Goal: Task Accomplishment & Management: Use online tool/utility

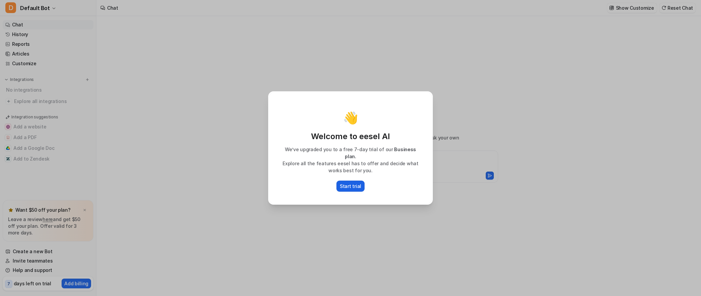
type textarea "**********"
click at [353, 186] on p "Start trial" at bounding box center [350, 186] width 21 height 7
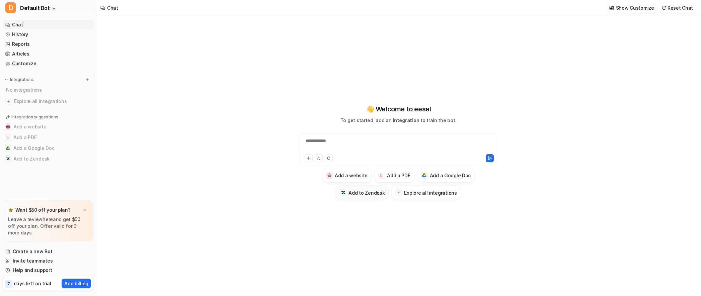
click at [371, 198] on button "Add to Zendesk" at bounding box center [362, 192] width 53 height 15
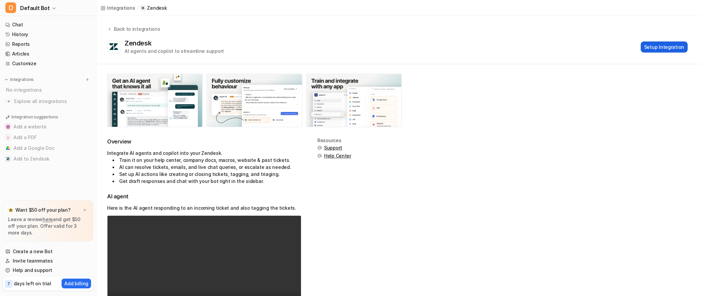
click at [669, 51] on button "Setup Integration" at bounding box center [663, 46] width 47 height 11
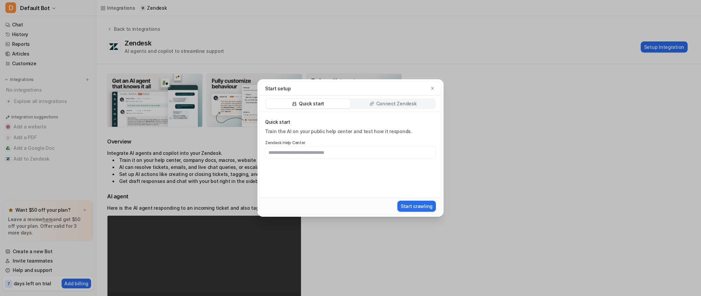
click at [388, 103] on p "Connect Zendesk" at bounding box center [396, 103] width 40 height 7
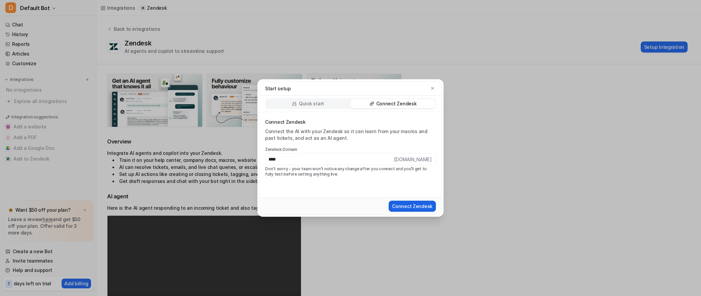
type input "****"
click at [415, 204] on button "Connect Zendesk" at bounding box center [412, 206] width 47 height 11
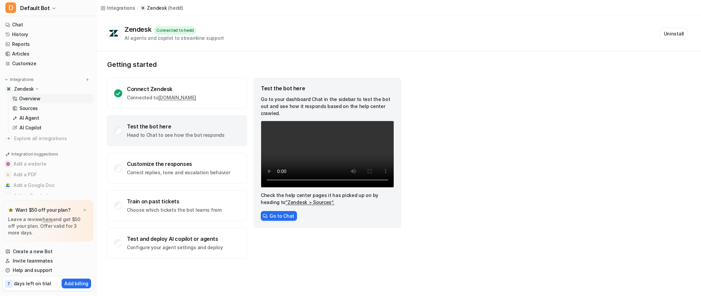
click at [295, 205] on link "“Zendesk > Sources”." at bounding box center [309, 202] width 49 height 6
click at [296, 202] on link "“Zendesk > Sources”." at bounding box center [309, 202] width 49 height 6
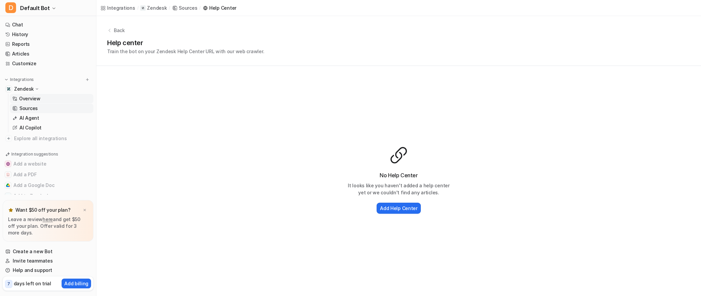
click at [39, 101] on p "Overview" at bounding box center [29, 98] width 21 height 7
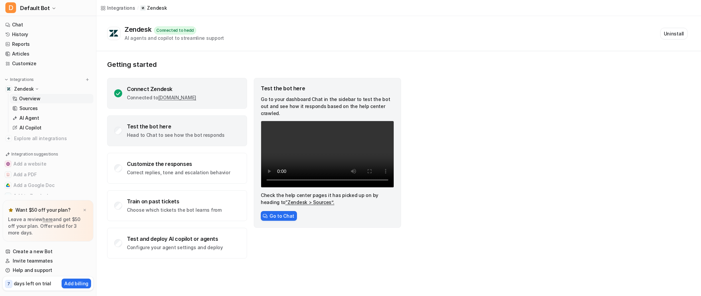
click at [169, 92] on div "Connect Zendesk" at bounding box center [161, 89] width 69 height 7
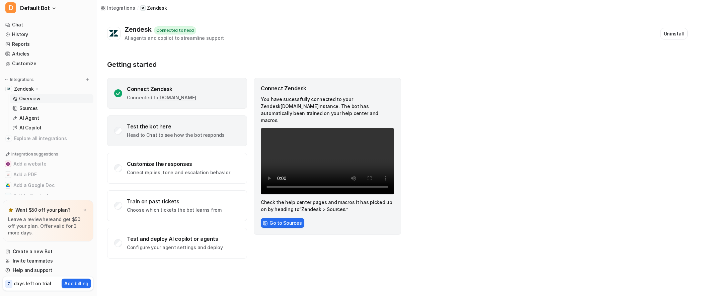
click at [179, 125] on div "Test the bot here" at bounding box center [176, 126] width 98 height 7
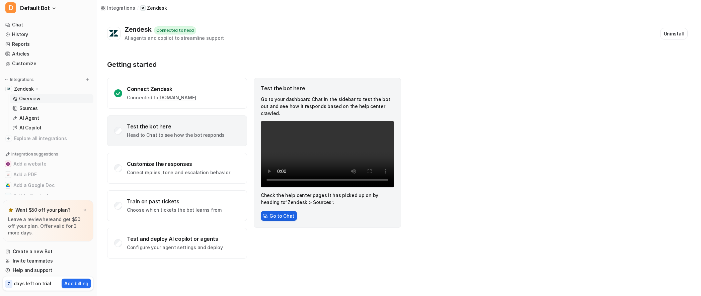
click at [275, 218] on button "Go to Chat" at bounding box center [279, 216] width 36 height 10
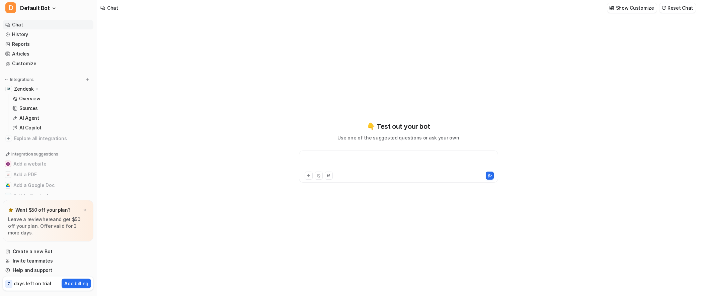
click at [332, 160] on div at bounding box center [399, 162] width 196 height 15
click at [36, 117] on p "AI Agent" at bounding box center [29, 118] width 20 height 7
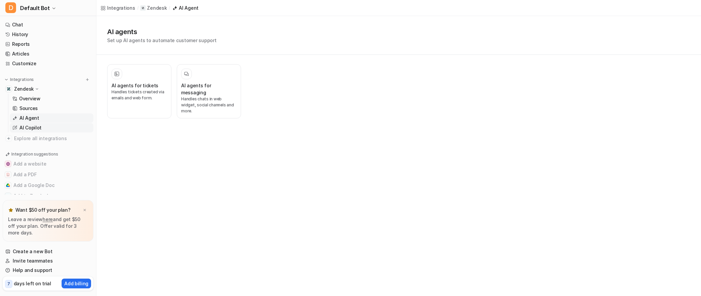
click at [41, 124] on link "AI Copilot" at bounding box center [52, 127] width 84 height 9
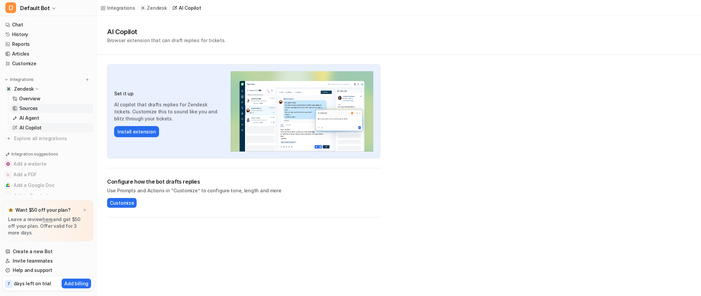
click at [39, 110] on link "Sources" at bounding box center [52, 108] width 84 height 9
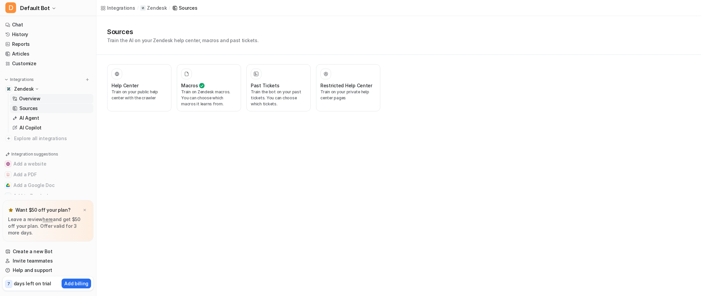
click at [41, 101] on link "Overview" at bounding box center [52, 98] width 84 height 9
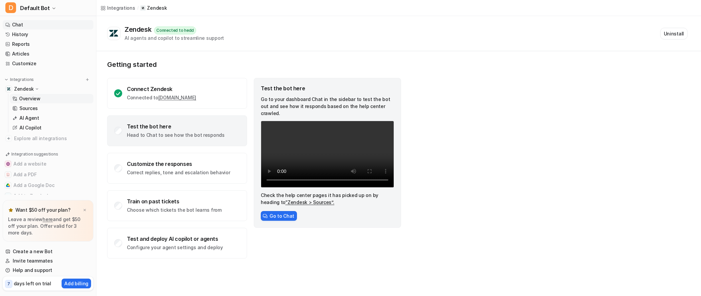
click at [32, 27] on link "Chat" at bounding box center [48, 24] width 91 height 9
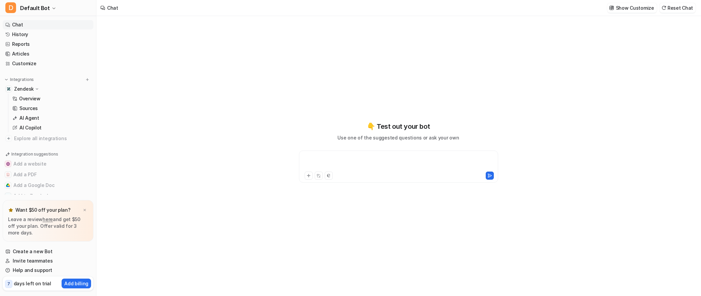
click at [336, 158] on div at bounding box center [399, 162] width 196 height 15
paste div
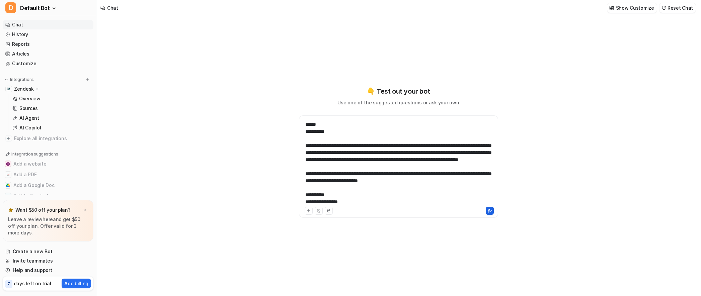
click at [487, 211] on icon at bounding box center [489, 210] width 5 height 5
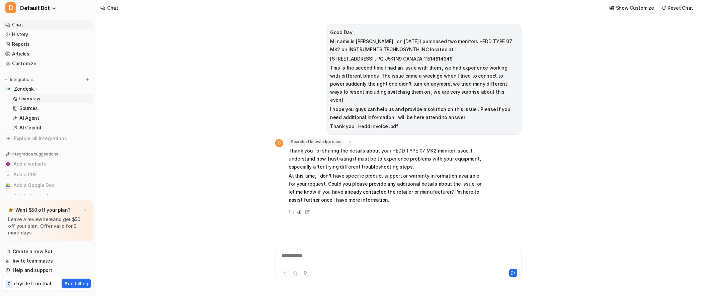
scroll to position [17, 0]
click at [24, 70] on p "Zendesk" at bounding box center [24, 71] width 20 height 7
click at [26, 87] on p "Zendesk" at bounding box center [24, 89] width 20 height 7
click at [28, 97] on p "Overview" at bounding box center [29, 98] width 21 height 7
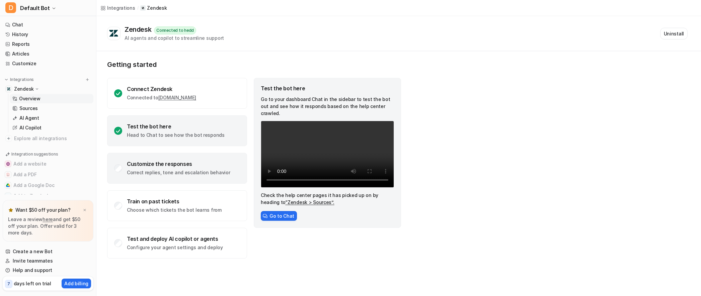
click at [163, 158] on div "Customize the responses Correct replies, tone and escalation behavior" at bounding box center [177, 168] width 140 height 31
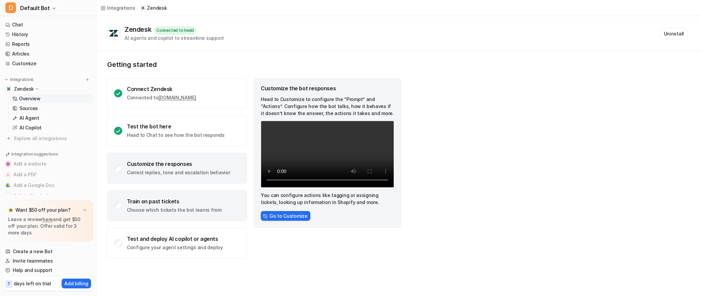
click at [151, 202] on div "Train on past tickets" at bounding box center [174, 201] width 95 height 7
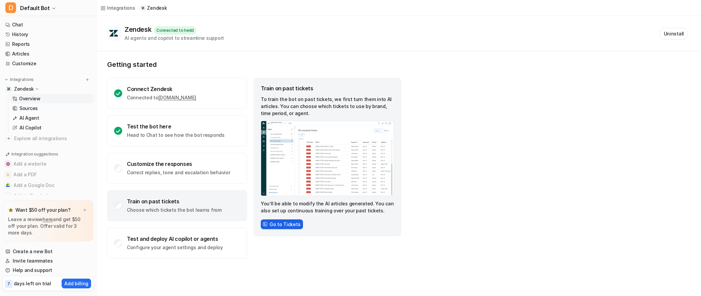
click at [282, 226] on button "Go to Tickets" at bounding box center [282, 225] width 42 height 10
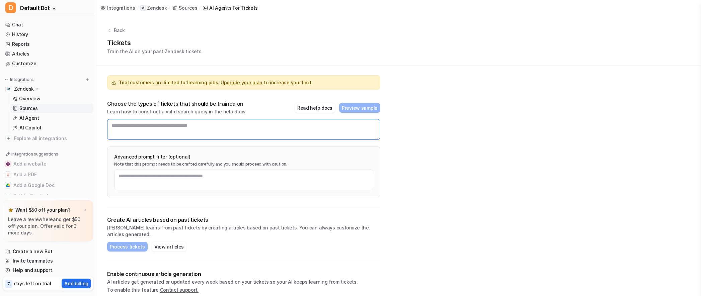
click at [153, 125] on textarea at bounding box center [243, 129] width 273 height 21
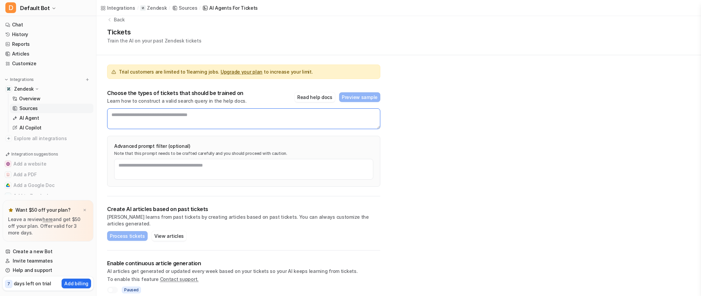
scroll to position [11, 0]
click at [321, 99] on button "Read help docs" at bounding box center [314, 97] width 40 height 10
click at [156, 121] on textarea at bounding box center [243, 118] width 273 height 21
type textarea "**********"
click at [561, 120] on div "**********" at bounding box center [398, 154] width 604 height 298
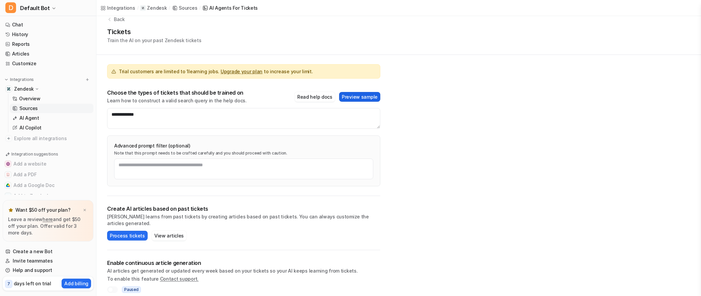
click at [369, 97] on button "Preview sample" at bounding box center [359, 97] width 41 height 10
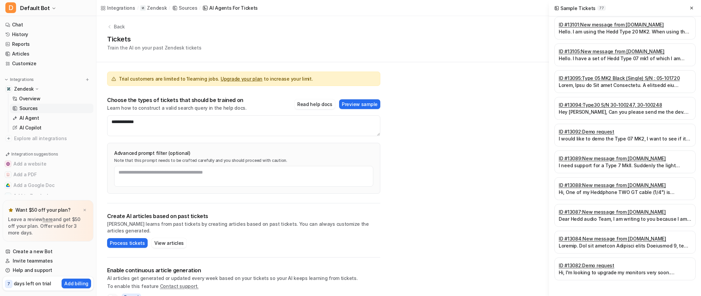
scroll to position [0, 0]
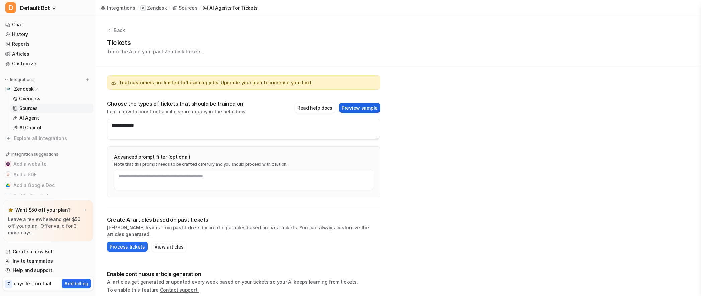
click at [346, 109] on button "Preview sample" at bounding box center [359, 108] width 41 height 10
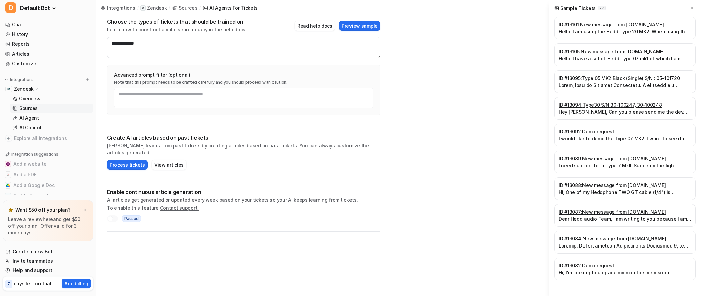
scroll to position [27, 0]
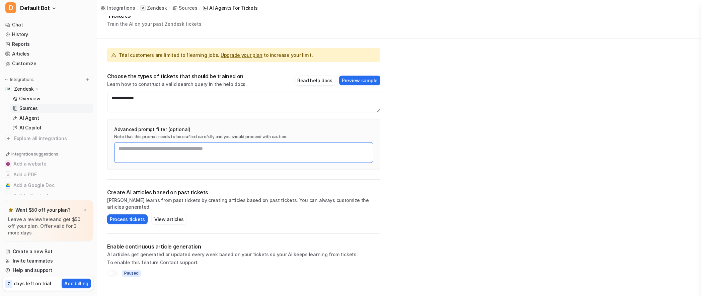
click at [133, 150] on textarea at bounding box center [243, 152] width 259 height 21
type textarea "**********"
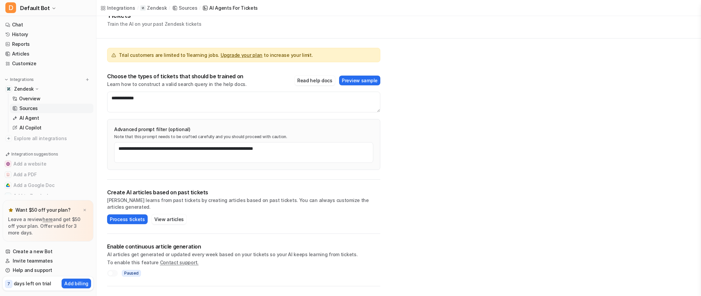
click at [226, 184] on div "Create AI articles based on past tickets AI learns from past tickets by creatin…" at bounding box center [243, 207] width 273 height 54
click at [355, 74] on div "Choose the types of tickets that should be trained on Learn how to construct a …" at bounding box center [243, 80] width 273 height 15
click at [354, 77] on button "Preview sample" at bounding box center [359, 81] width 41 height 10
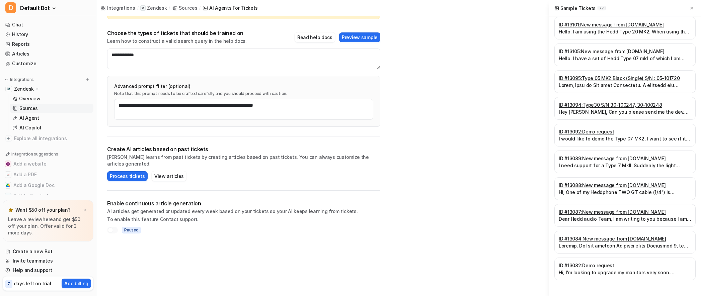
scroll to position [77, 0]
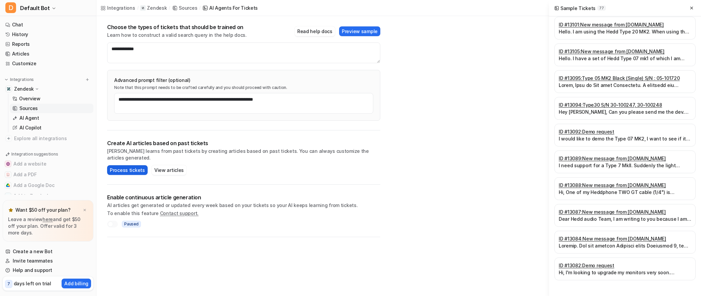
click at [128, 167] on button "Process tickets" at bounding box center [127, 170] width 40 height 10
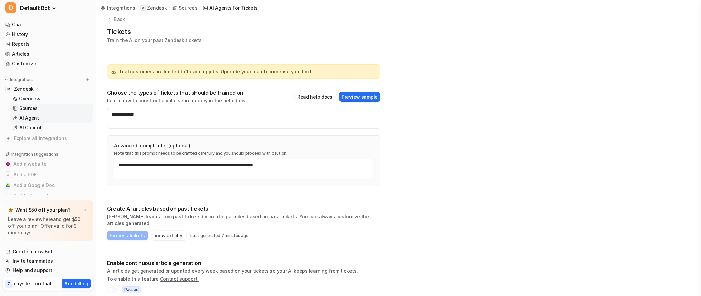
scroll to position [17, 0]
click at [36, 79] on p "Overview" at bounding box center [29, 81] width 21 height 7
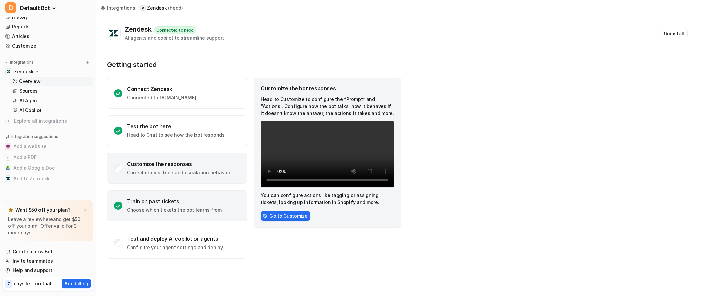
click at [195, 206] on div "Train on past tickets Choose which tickets the bot learns from" at bounding box center [174, 205] width 95 height 15
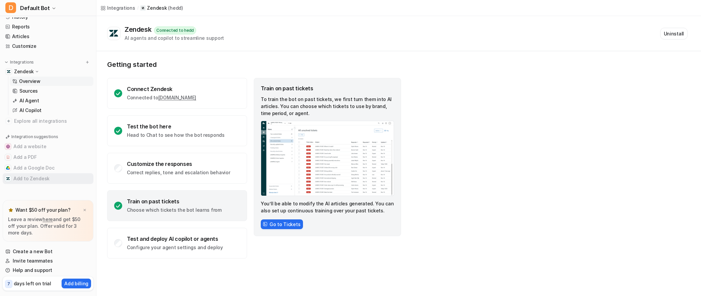
click at [26, 178] on button "Add to Zendesk" at bounding box center [48, 178] width 91 height 11
click at [33, 91] on p "Sources" at bounding box center [28, 91] width 18 height 7
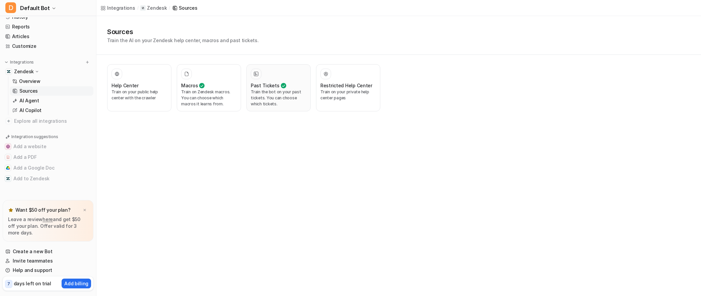
click at [283, 96] on p "Train the bot on your past tickets. You can choose which tickets." at bounding box center [279, 98] width 56 height 18
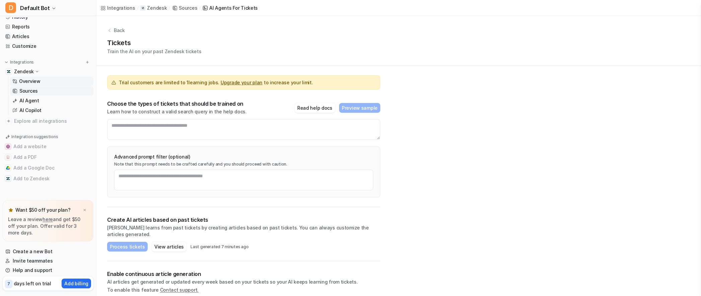
click at [27, 79] on p "Overview" at bounding box center [29, 81] width 21 height 7
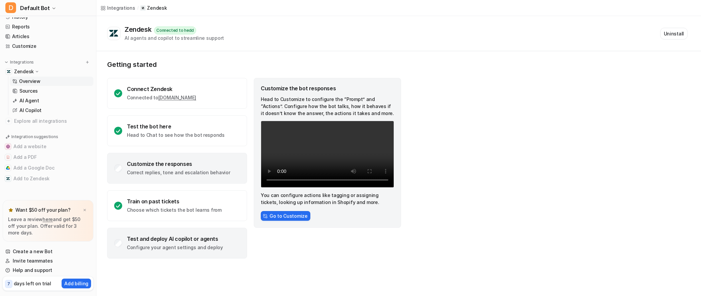
click at [189, 252] on div "Test and deploy AI copilot or agents Configure your agent settings and deploy" at bounding box center [177, 243] width 140 height 31
click at [170, 167] on div "Customize the responses Correct replies, tone and escalation behavior" at bounding box center [178, 168] width 103 height 15
click at [279, 221] on button "Go to Customize" at bounding box center [286, 216] width 50 height 10
click at [40, 45] on link "Customize" at bounding box center [48, 45] width 91 height 9
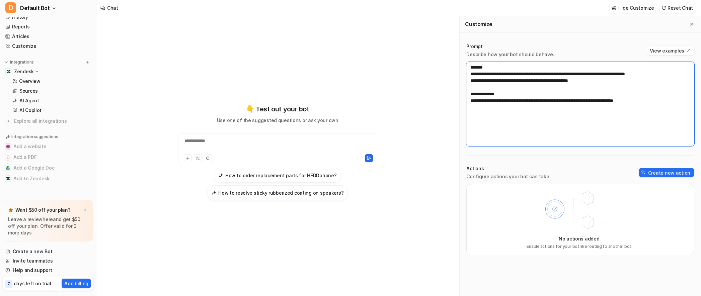
click at [615, 82] on textarea "**********" at bounding box center [580, 104] width 228 height 84
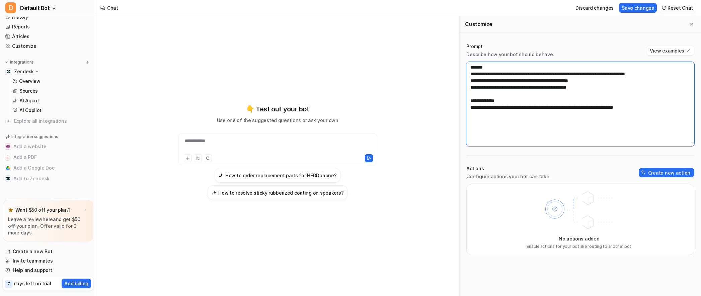
drag, startPoint x: 527, startPoint y: 86, endPoint x: 512, endPoint y: 90, distance: 15.8
click at [512, 90] on textarea "**********" at bounding box center [580, 104] width 228 height 84
click at [579, 87] on textarea "**********" at bounding box center [580, 104] width 228 height 84
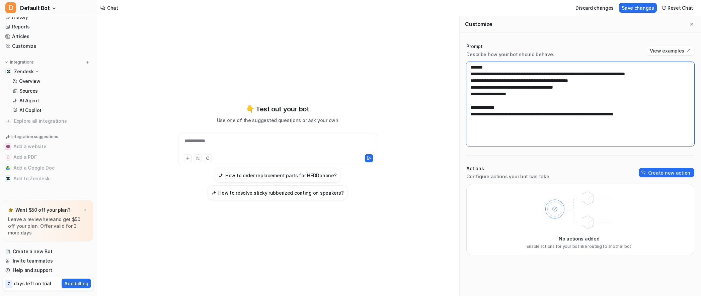
click at [553, 124] on textarea "**********" at bounding box center [580, 104] width 228 height 84
click at [531, 86] on textarea "**********" at bounding box center [580, 104] width 228 height 84
click at [528, 92] on textarea "**********" at bounding box center [580, 104] width 228 height 84
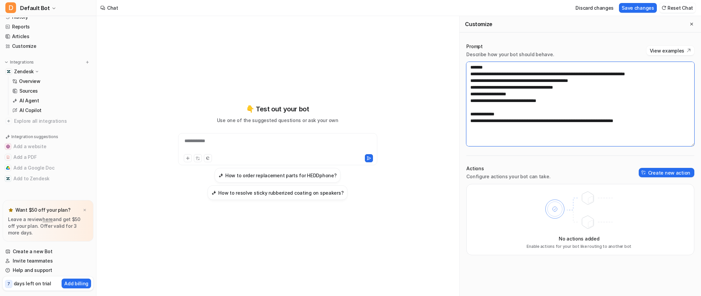
click at [494, 125] on textarea "**********" at bounding box center [580, 104] width 228 height 84
click at [504, 128] on textarea "**********" at bounding box center [580, 104] width 228 height 84
drag, startPoint x: 474, startPoint y: 123, endPoint x: 653, endPoint y: 122, distance: 179.4
click at [653, 122] on textarea "**********" at bounding box center [580, 104] width 228 height 84
type textarea "**********"
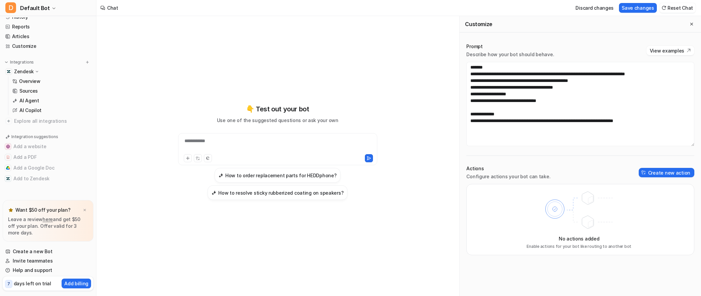
click at [618, 147] on div "**********" at bounding box center [579, 149] width 241 height 226
click at [633, 11] on button "Save changes" at bounding box center [638, 8] width 38 height 10
click at [32, 81] on p "Overview" at bounding box center [29, 81] width 21 height 7
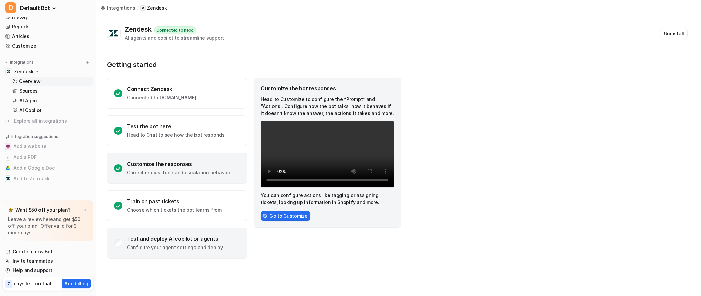
click at [193, 249] on p "Configure your agent settings and deploy" at bounding box center [175, 247] width 96 height 7
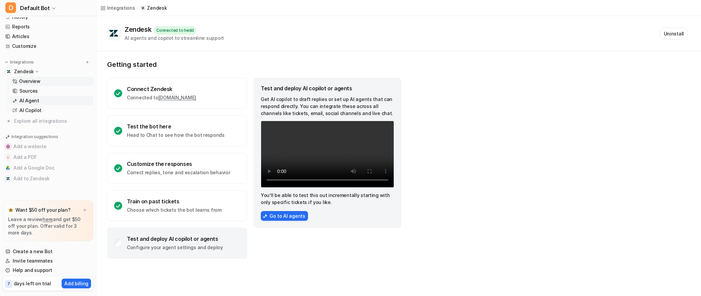
click at [56, 100] on link "AI Agent" at bounding box center [52, 100] width 84 height 9
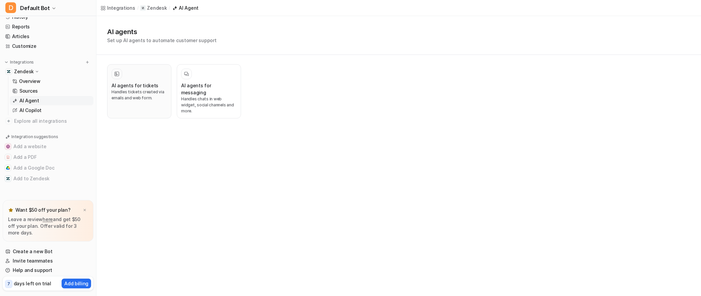
click at [141, 98] on p "Handles tickets created via emails and web form." at bounding box center [139, 95] width 56 height 12
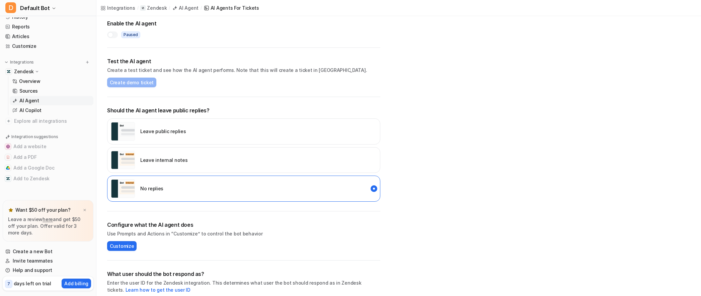
scroll to position [35, 0]
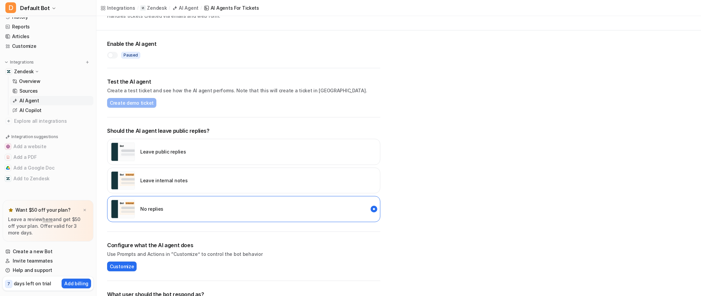
click at [198, 184] on div "Leave internal notes" at bounding box center [243, 181] width 273 height 26
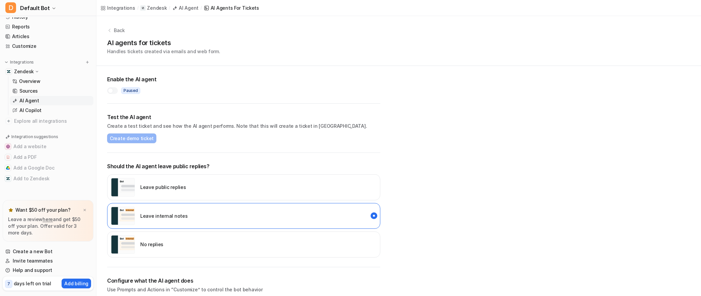
scroll to position [0, 0]
drag, startPoint x: 97, startPoint y: 85, endPoint x: 117, endPoint y: 93, distance: 21.8
click at [98, 85] on div "Enable the AI agent Paused Test the AI agent Create a test ticket and see how t…" at bounding box center [243, 253] width 294 height 375
click at [117, 93] on label at bounding box center [112, 90] width 11 height 7
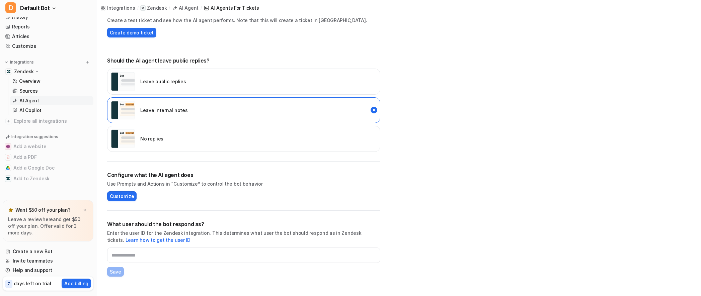
scroll to position [118, 0]
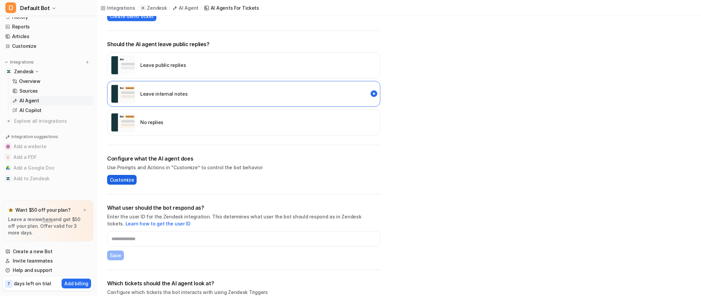
click at [127, 183] on button "Customize" at bounding box center [121, 180] width 29 height 10
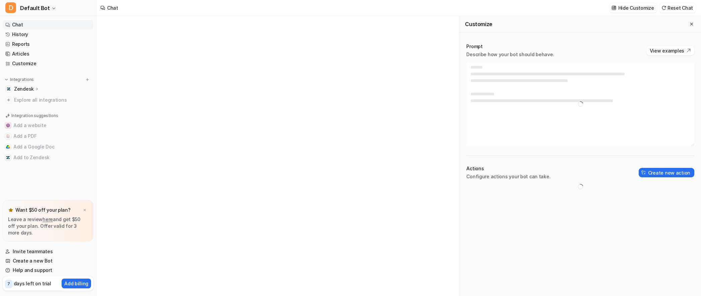
type textarea "**********"
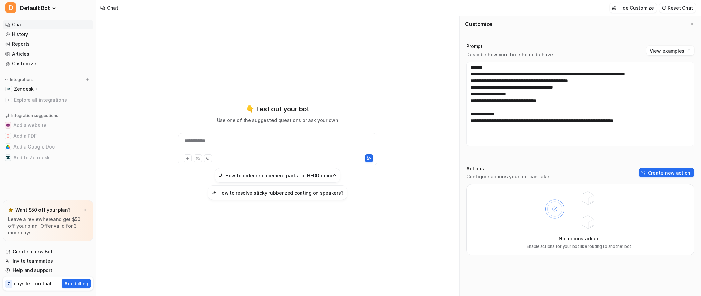
click at [31, 90] on p "Zendesk" at bounding box center [24, 89] width 20 height 7
click at [31, 116] on p "AI Agent" at bounding box center [29, 118] width 20 height 7
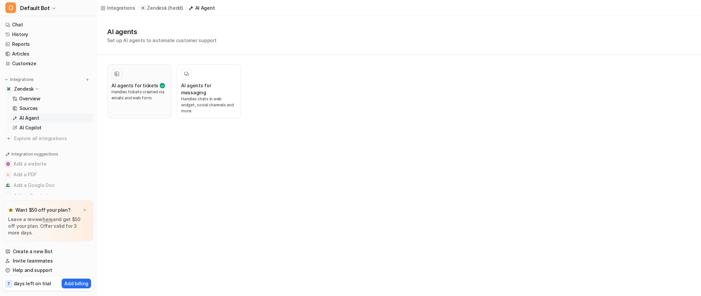
click at [166, 97] on p "Handles tickets created via emails and web form." at bounding box center [139, 95] width 56 height 12
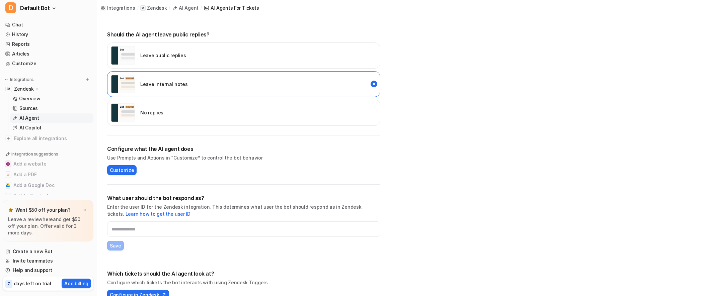
scroll to position [145, 0]
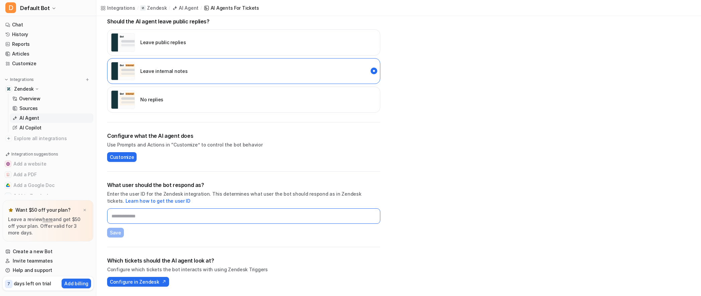
click at [149, 218] on input "text" at bounding box center [243, 215] width 273 height 15
click at [143, 202] on link "Learn how to get the user ID" at bounding box center [157, 201] width 65 height 6
click at [145, 219] on input "text" at bounding box center [243, 215] width 273 height 15
click at [142, 234] on div "What user should the bot respond as? Enter the user ID for the Zendesk integrat…" at bounding box center [243, 209] width 273 height 57
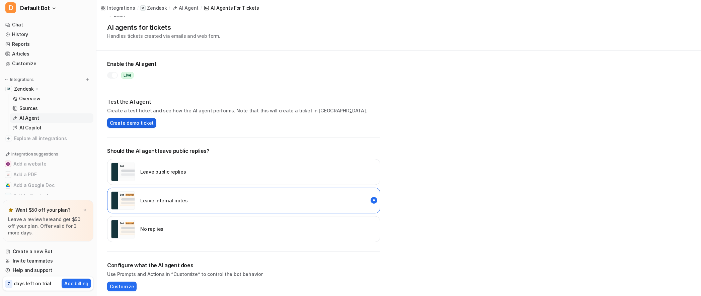
click at [142, 127] on div "Test the AI agent Create a test ticket and see how the AI agent performs. Note …" at bounding box center [243, 112] width 273 height 49
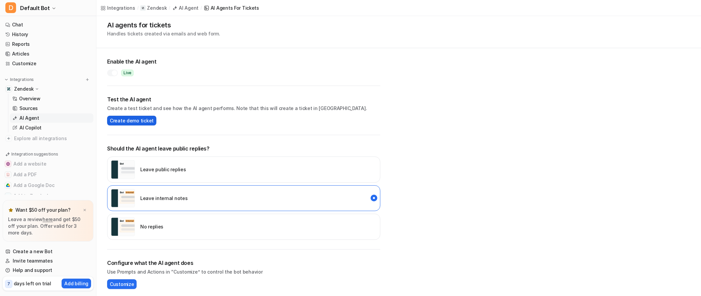
click at [143, 122] on span "Create demo ticket" at bounding box center [132, 120] width 44 height 7
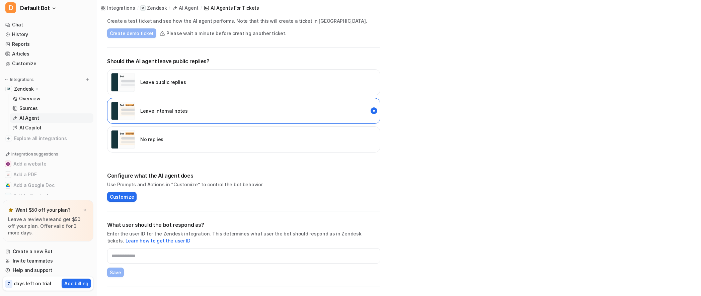
scroll to position [145, 0]
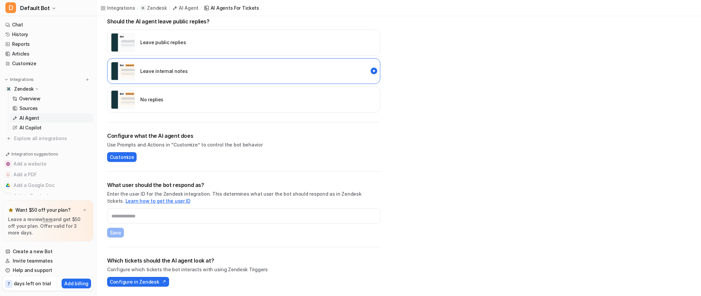
click at [190, 198] on link "Learn how to get the user ID" at bounding box center [157, 201] width 65 height 6
click at [174, 218] on input "text" at bounding box center [243, 215] width 273 height 15
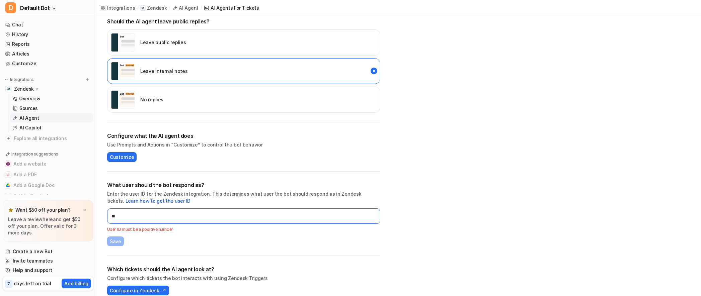
type input "*"
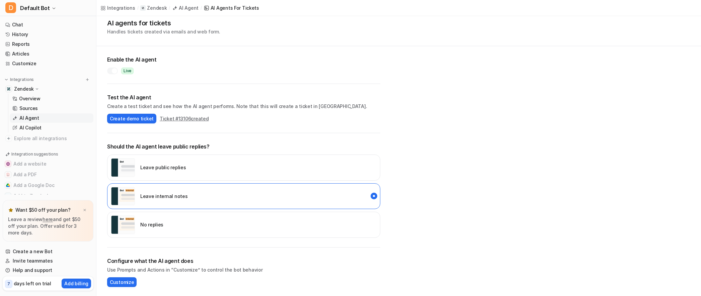
scroll to position [22, 0]
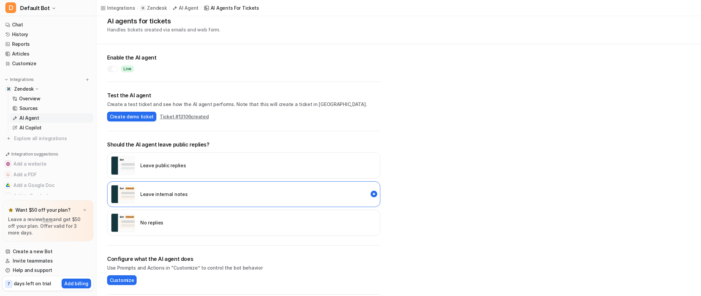
click at [169, 116] on button "Ticket # 13106 created" at bounding box center [184, 116] width 49 height 7
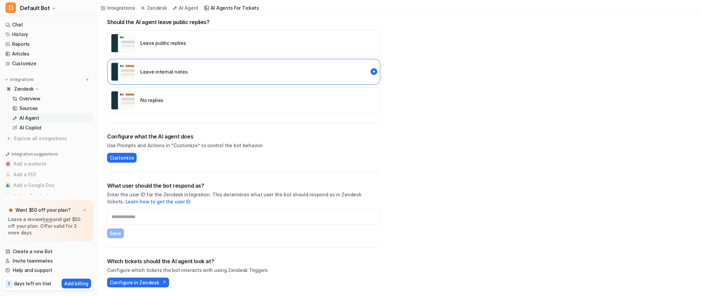
scroll to position [145, 0]
drag, startPoint x: 107, startPoint y: 194, endPoint x: 203, endPoint y: 196, distance: 96.0
click at [203, 196] on p "Enter the user ID for the Zendesk integration. This determines what user the bo…" at bounding box center [243, 197] width 273 height 14
copy p "Enter the user ID for the Zendesk integration."
click at [178, 219] on input "text" at bounding box center [243, 215] width 273 height 15
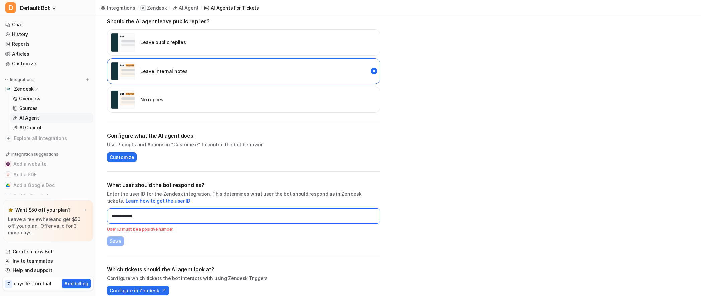
type input "**********"
drag, startPoint x: 162, startPoint y: 218, endPoint x: 51, endPoint y: 215, distance: 111.8
click at [51, 151] on div "D Default Bot Chat History Reports Articles Customize Integrations Zendesk Over…" at bounding box center [350, 3] width 701 height 296
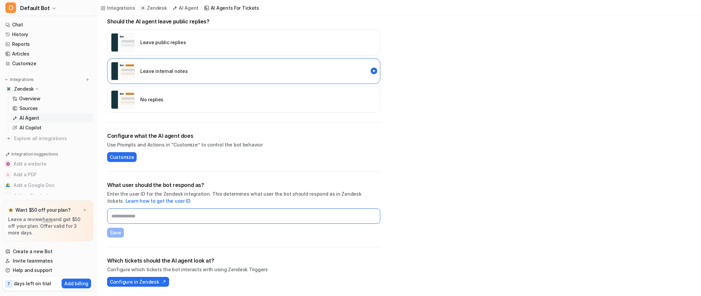
paste input "**********"
type input "**********"
click at [117, 235] on span "Save" at bounding box center [115, 232] width 11 height 7
click at [153, 282] on span "Configure in Zendesk" at bounding box center [134, 281] width 49 height 7
click at [34, 128] on p "AI Copilot" at bounding box center [30, 127] width 22 height 7
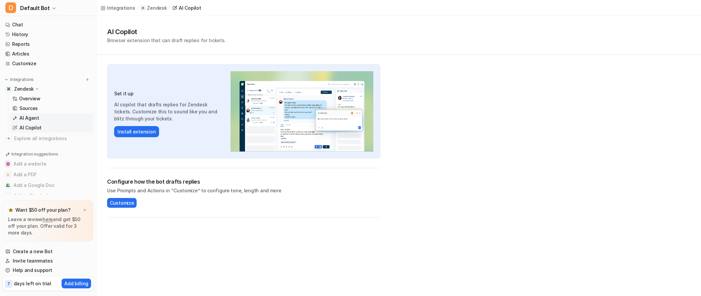
click at [31, 113] on link "AI Agent" at bounding box center [52, 117] width 84 height 9
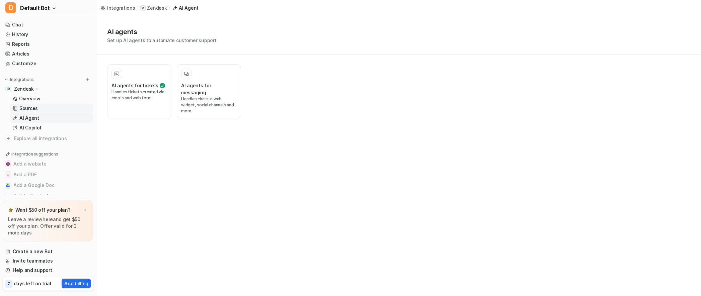
click at [30, 109] on p "Sources" at bounding box center [28, 108] width 18 height 7
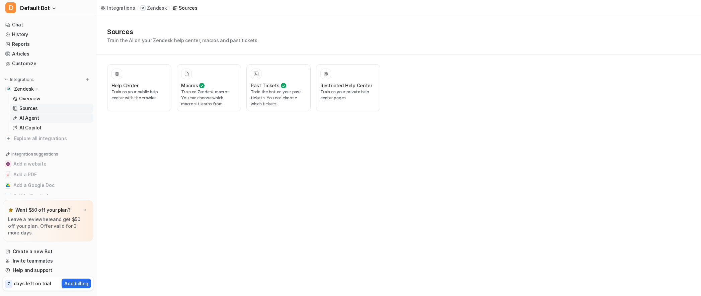
click at [28, 119] on p "AI Agent" at bounding box center [29, 118] width 20 height 7
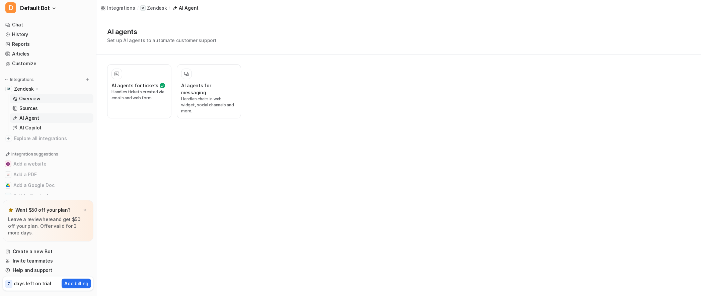
click at [37, 101] on p "Overview" at bounding box center [29, 98] width 21 height 7
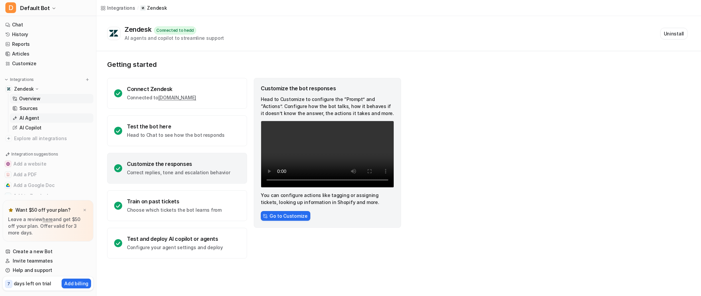
click at [28, 115] on p "AI Agent" at bounding box center [29, 118] width 20 height 7
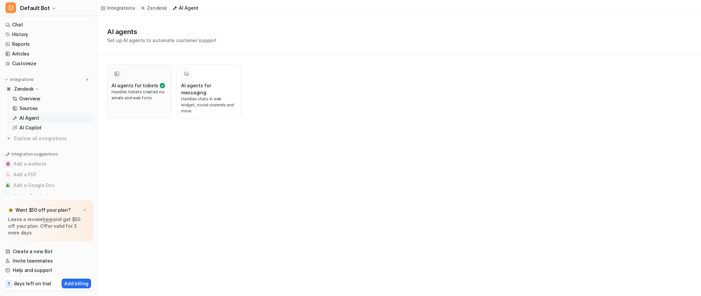
click at [124, 75] on div at bounding box center [139, 74] width 56 height 11
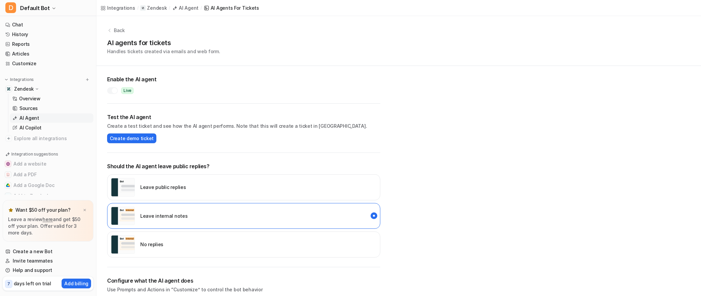
click at [112, 91] on div at bounding box center [114, 90] width 5 height 5
